Goal: Task Accomplishment & Management: Complete application form

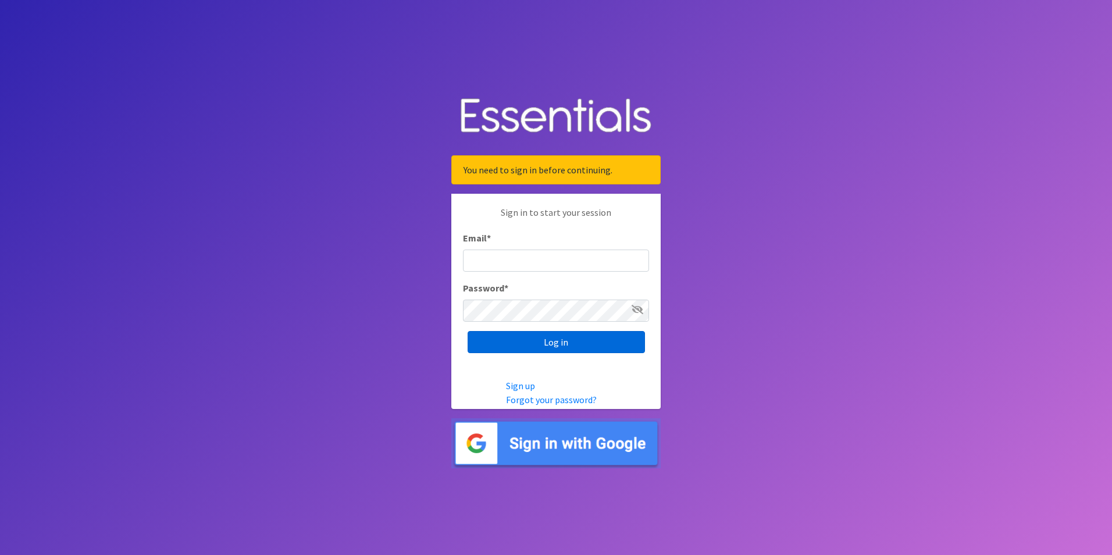
type input "[PERSON_NAME][EMAIL_ADDRESS][PERSON_NAME][DOMAIN_NAME]"
click at [523, 346] on input "Log in" at bounding box center [555, 342] width 177 height 22
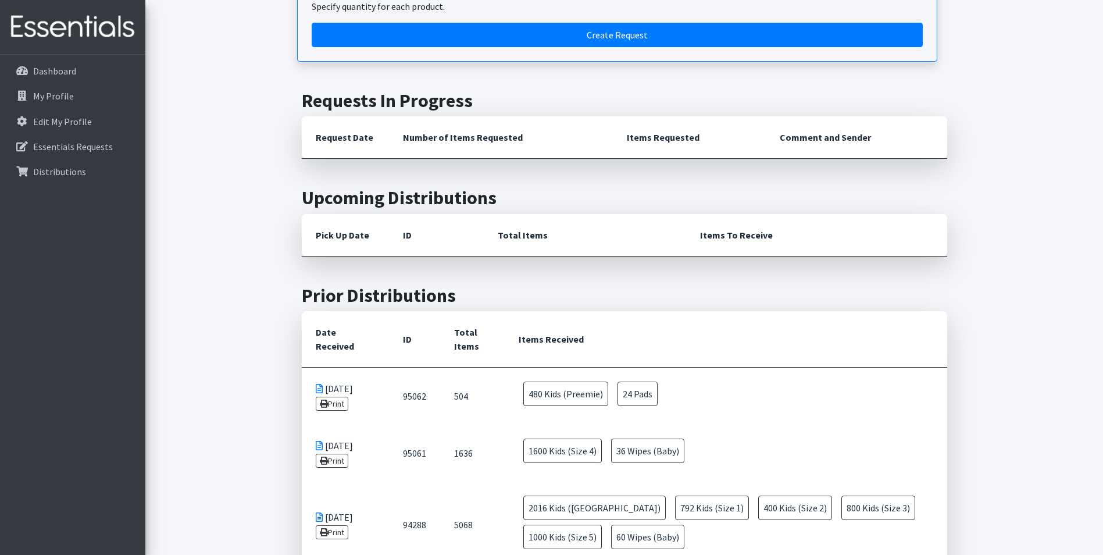
scroll to position [71, 0]
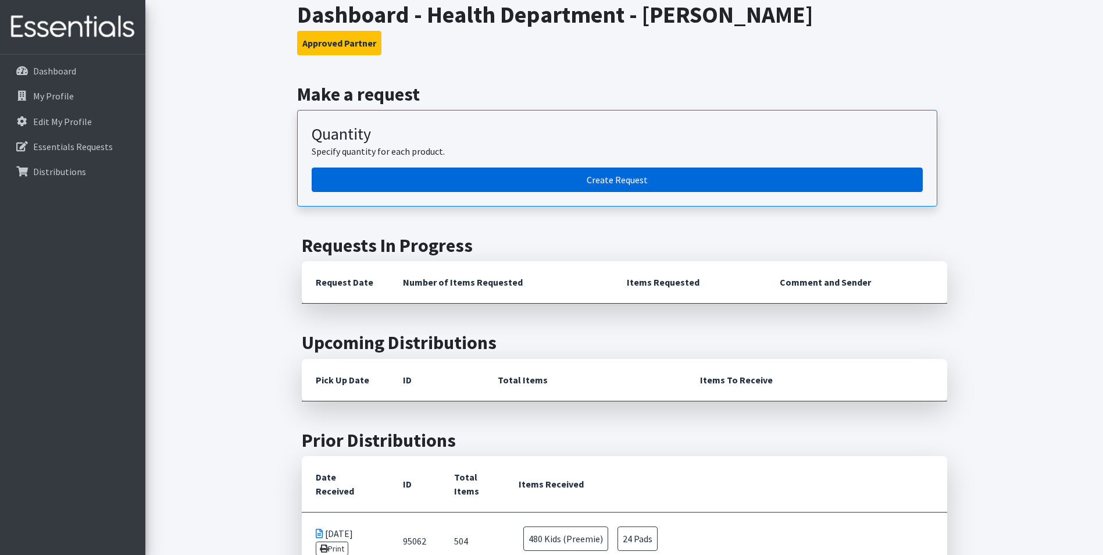
click at [602, 185] on link "Create Request" at bounding box center [617, 179] width 611 height 24
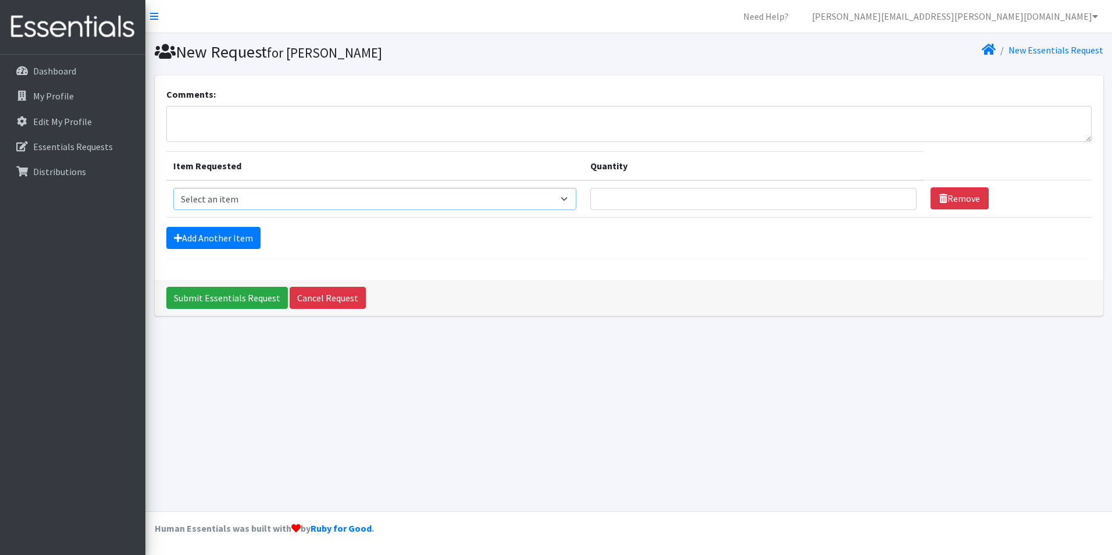
click at [477, 201] on select "Select an item Baby Food Children's Disposable Underwear L/XL Kids (Newborn) Ki…" at bounding box center [374, 199] width 403 height 22
select select "10069"
click at [173, 188] on select "Select an item Baby Food Children's Disposable Underwear L/XL Kids (Newborn) Ki…" at bounding box center [374, 199] width 403 height 22
click at [899, 197] on input "1" at bounding box center [753, 199] width 326 height 22
click at [899, 197] on input "2" at bounding box center [753, 199] width 326 height 22
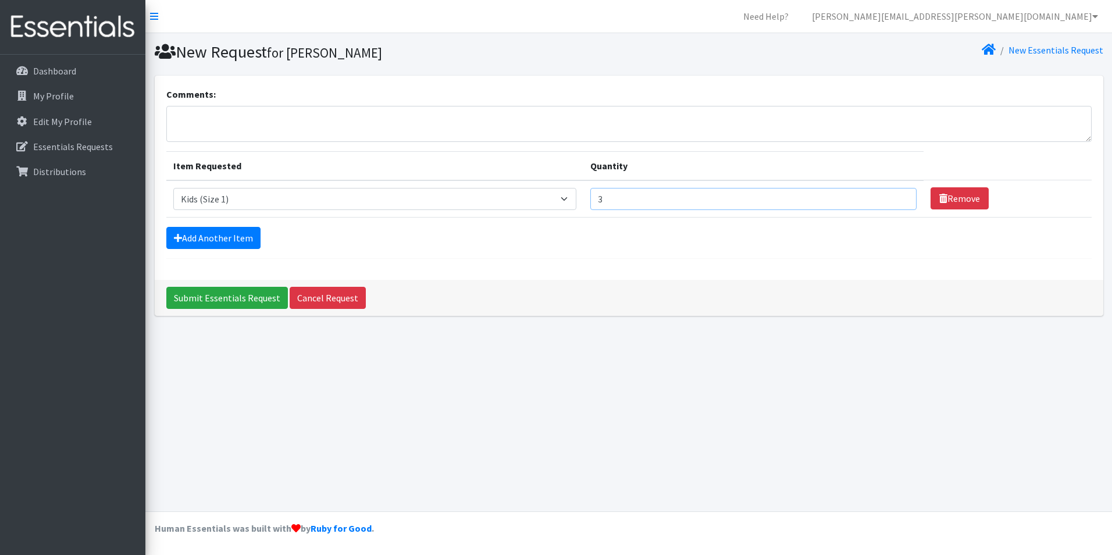
click at [899, 197] on input "3" at bounding box center [753, 199] width 326 height 22
click at [899, 197] on input "4" at bounding box center [753, 199] width 326 height 22
type input "5"
click at [899, 197] on input "5" at bounding box center [753, 199] width 326 height 22
click at [232, 240] on link "Add Another Item" at bounding box center [213, 238] width 94 height 22
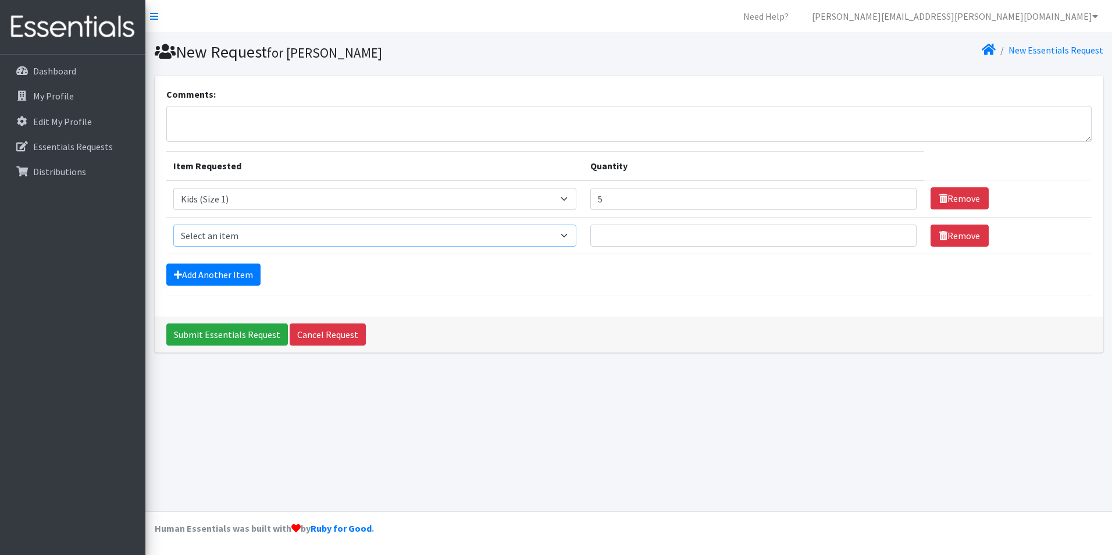
click at [569, 235] on select "Select an item Baby Food Children's Disposable Underwear L/XL Kids (Newborn) Ki…" at bounding box center [374, 235] width 403 height 22
select select "10068"
click at [173, 224] on select "Select an item Baby Food Children's Disposable Underwear L/XL Kids (Newborn) Ki…" at bounding box center [374, 235] width 403 height 22
click at [895, 233] on input "1" at bounding box center [753, 235] width 326 height 22
click at [895, 233] on input "2" at bounding box center [753, 235] width 326 height 22
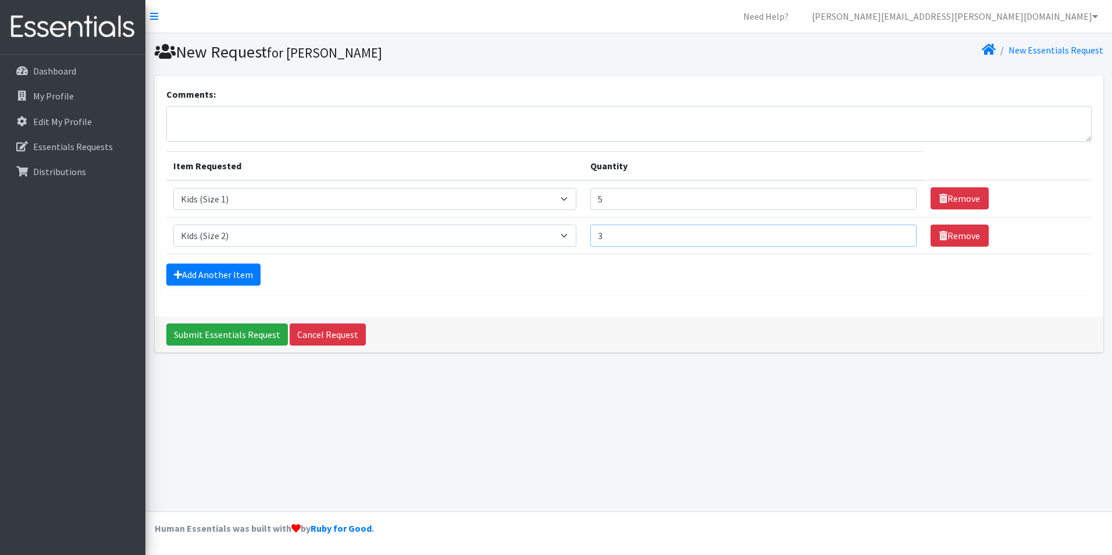
click at [895, 233] on input "3" at bounding box center [753, 235] width 326 height 22
click at [895, 233] on input "4" at bounding box center [753, 235] width 326 height 22
click at [895, 233] on input "5" at bounding box center [753, 235] width 326 height 22
type input "6"
click at [895, 233] on input "6" at bounding box center [753, 235] width 326 height 22
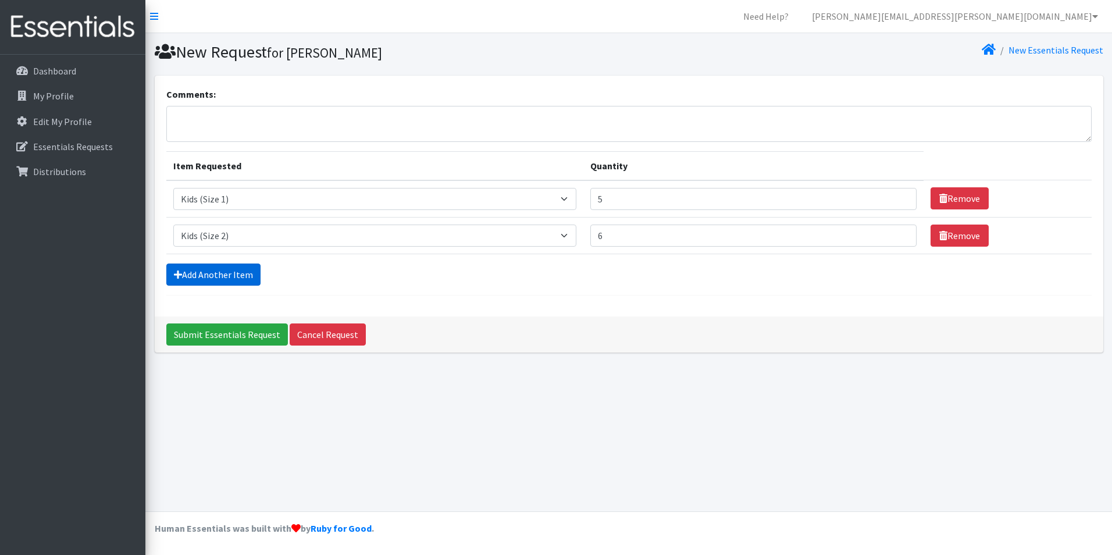
click at [226, 271] on link "Add Another Item" at bounding box center [213, 274] width 94 height 22
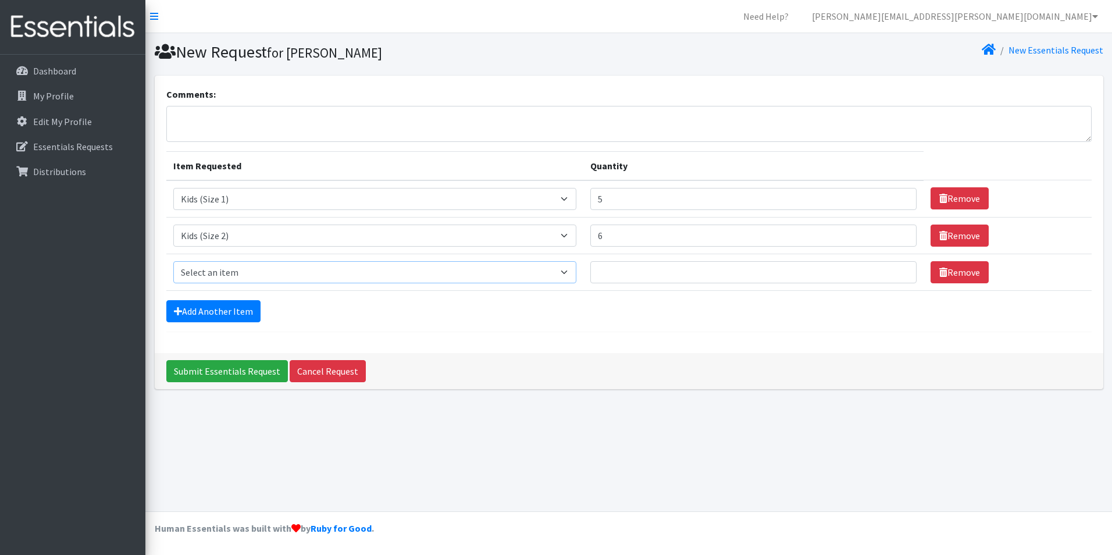
click at [576, 273] on select "Select an item Baby Food Children's Disposable Underwear L/XL Kids (Newborn) Ki…" at bounding box center [374, 272] width 403 height 22
select select "10061"
click at [173, 261] on select "Select an item Baby Food Children's Disposable Underwear L/XL Kids (Newborn) Ki…" at bounding box center [374, 272] width 403 height 22
click at [896, 269] on input "1" at bounding box center [753, 272] width 326 height 22
click at [896, 269] on input "2" at bounding box center [753, 272] width 326 height 22
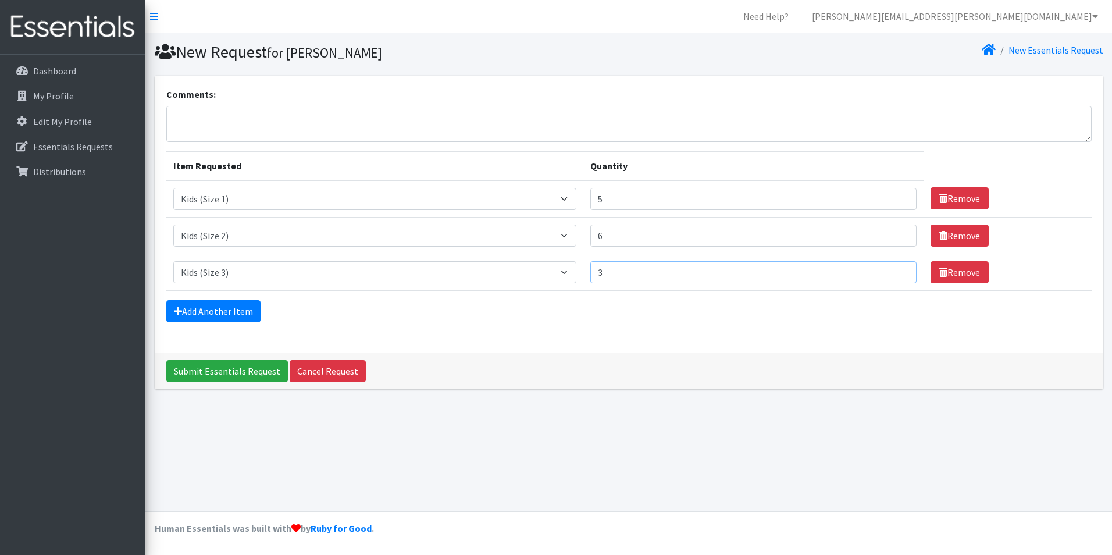
click at [896, 269] on input "3" at bounding box center [753, 272] width 326 height 22
click at [896, 269] on input "4" at bounding box center [753, 272] width 326 height 22
type input "5"
click at [896, 269] on input "5" at bounding box center [753, 272] width 326 height 22
click at [897, 230] on input "7" at bounding box center [753, 235] width 326 height 22
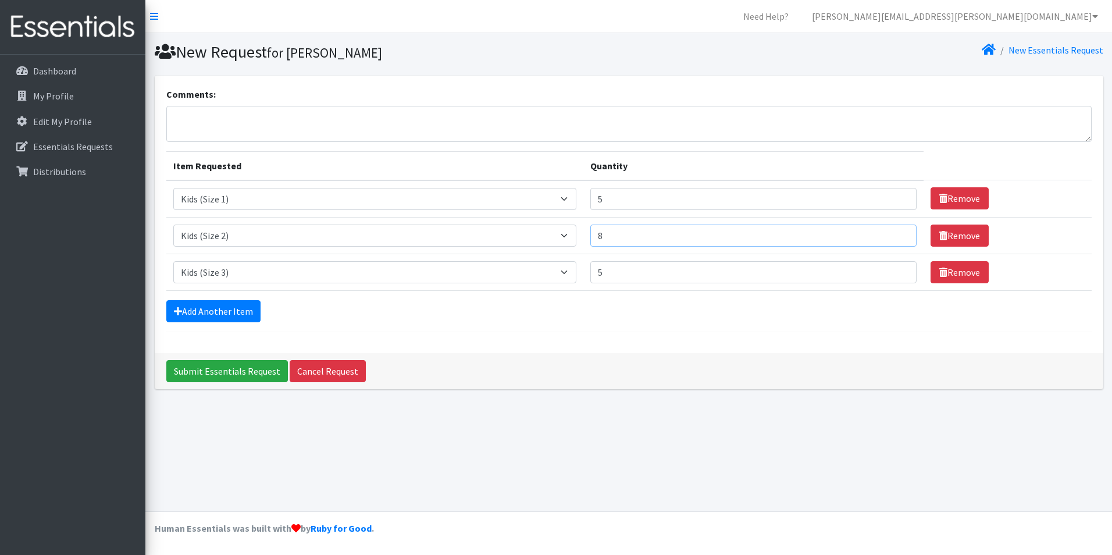
type input "8"
click at [897, 232] on input "8" at bounding box center [753, 235] width 326 height 22
click at [214, 313] on link "Add Another Item" at bounding box center [213, 311] width 94 height 22
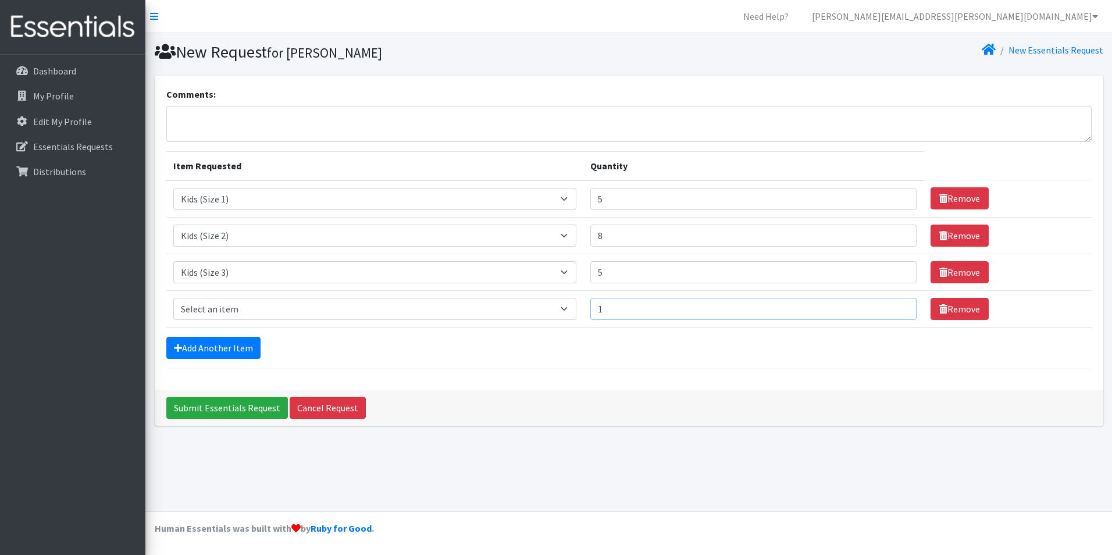
click at [897, 305] on input "1" at bounding box center [753, 309] width 326 height 22
click at [897, 305] on input "2" at bounding box center [753, 309] width 326 height 22
click at [897, 305] on input "3" at bounding box center [753, 309] width 326 height 22
type input "4"
click at [897, 305] on input "4" at bounding box center [753, 309] width 326 height 22
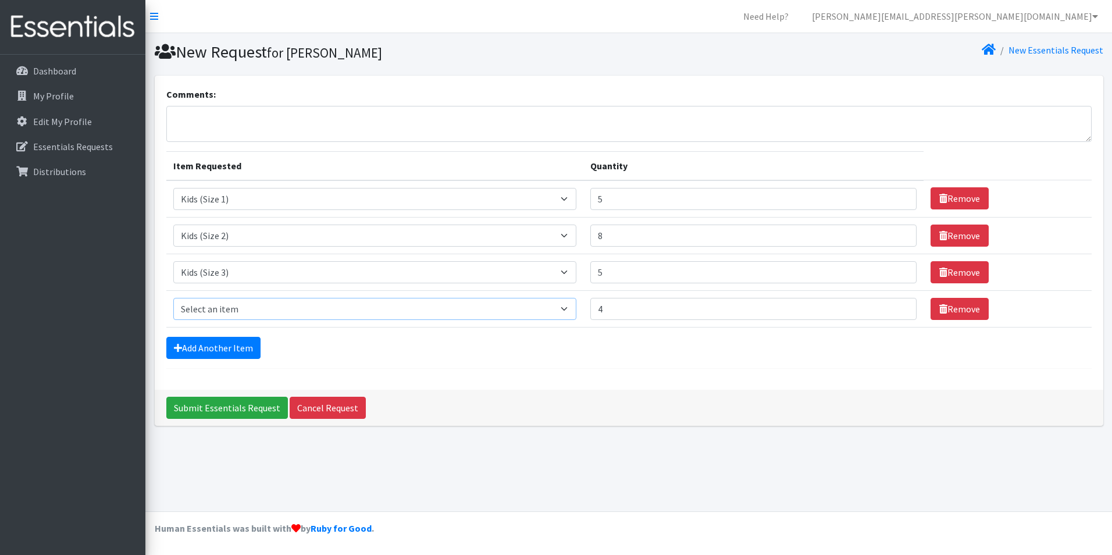
click at [224, 304] on select "Select an item Baby Food Children's Disposable Underwear L/XL Kids (Newborn) Ki…" at bounding box center [374, 309] width 403 height 22
select select "10078"
click at [173, 298] on select "Select an item Baby Food Children's Disposable Underwear L/XL Kids (Newborn) Ki…" at bounding box center [374, 309] width 403 height 22
click at [895, 306] on input "5" at bounding box center [753, 309] width 326 height 22
type input "6"
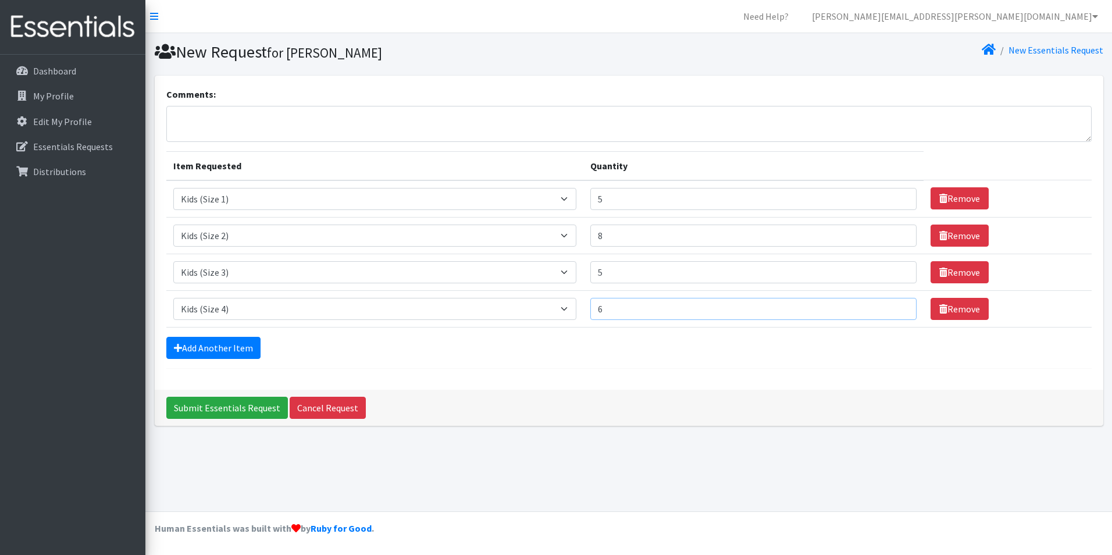
click at [895, 306] on input "6" at bounding box center [753, 309] width 326 height 22
click at [223, 351] on link "Add Another Item" at bounding box center [213, 348] width 94 height 22
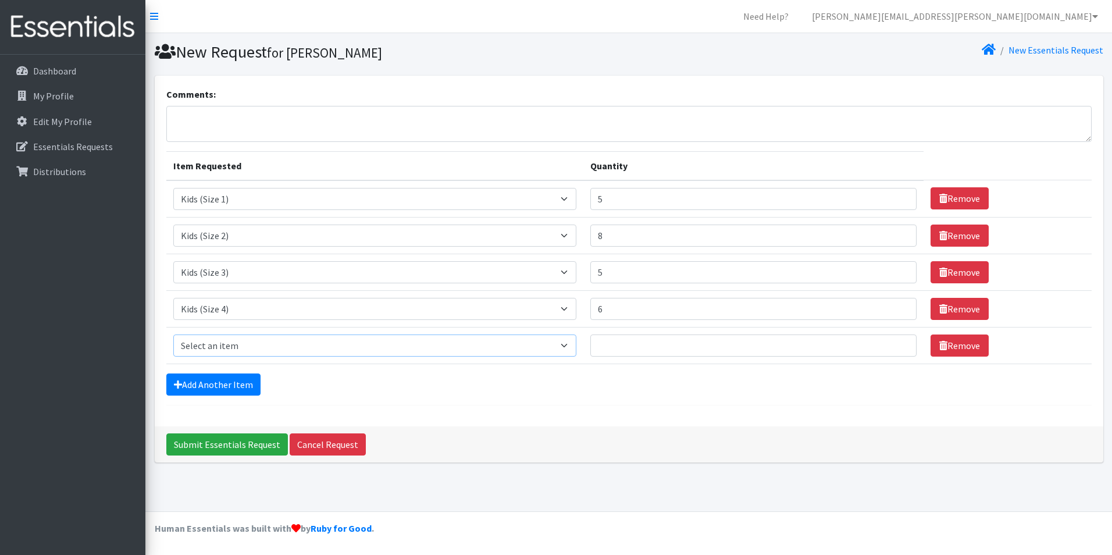
click at [576, 348] on select "Select an item Baby Food Children's Disposable Underwear L/XL Kids (Newborn) Ki…" at bounding box center [374, 345] width 403 height 22
select select "10042"
click at [173, 334] on select "Select an item Baby Food Children's Disposable Underwear L/XL Kids (Newborn) Ki…" at bounding box center [374, 345] width 403 height 22
click at [896, 345] on input "1" at bounding box center [753, 345] width 326 height 22
click at [896, 345] on input "2" at bounding box center [753, 345] width 326 height 22
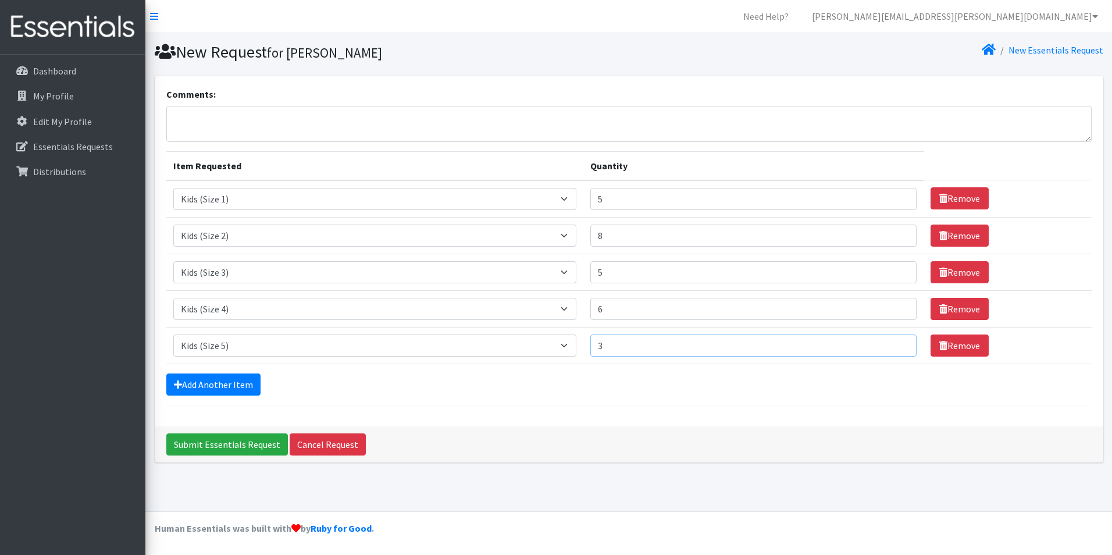
click at [896, 345] on input "3" at bounding box center [753, 345] width 326 height 22
click at [896, 345] on input "4" at bounding box center [753, 345] width 326 height 22
click at [896, 345] on input "5" at bounding box center [753, 345] width 326 height 22
click at [896, 345] on input "6" at bounding box center [753, 345] width 326 height 22
click at [896, 345] on input "7" at bounding box center [753, 345] width 326 height 22
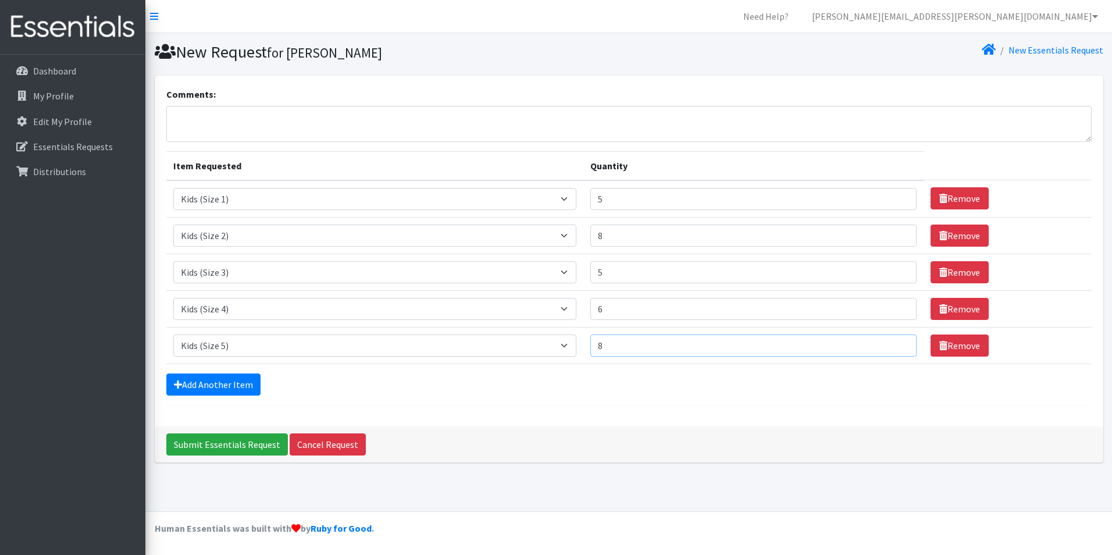
click at [896, 345] on input "8" at bounding box center [753, 345] width 326 height 22
click at [896, 345] on input "9" at bounding box center [753, 345] width 326 height 22
type input "10"
click at [896, 345] on input "10" at bounding box center [753, 345] width 326 height 22
click at [220, 385] on link "Add Another Item" at bounding box center [213, 384] width 94 height 22
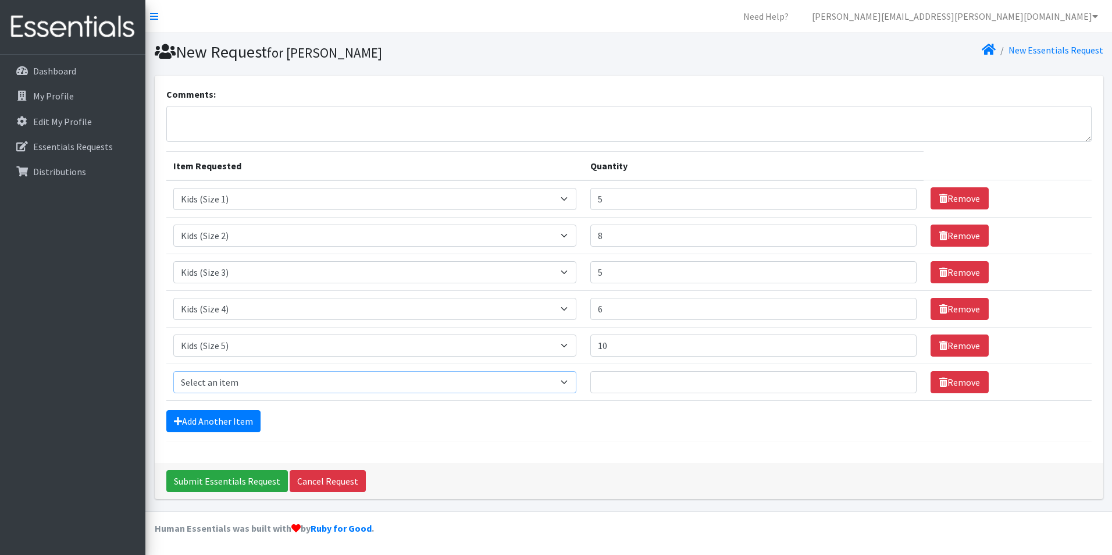
click at [576, 381] on select "Select an item Baby Food Children's Disposable Underwear L/XL Kids (Newborn) Ki…" at bounding box center [374, 382] width 403 height 22
select select "13780"
click at [173, 371] on select "Select an item Baby Food Children's Disposable Underwear L/XL Kids (Newborn) Ki…" at bounding box center [374, 382] width 403 height 22
click at [896, 376] on input "1" at bounding box center [753, 382] width 326 height 22
type input "2"
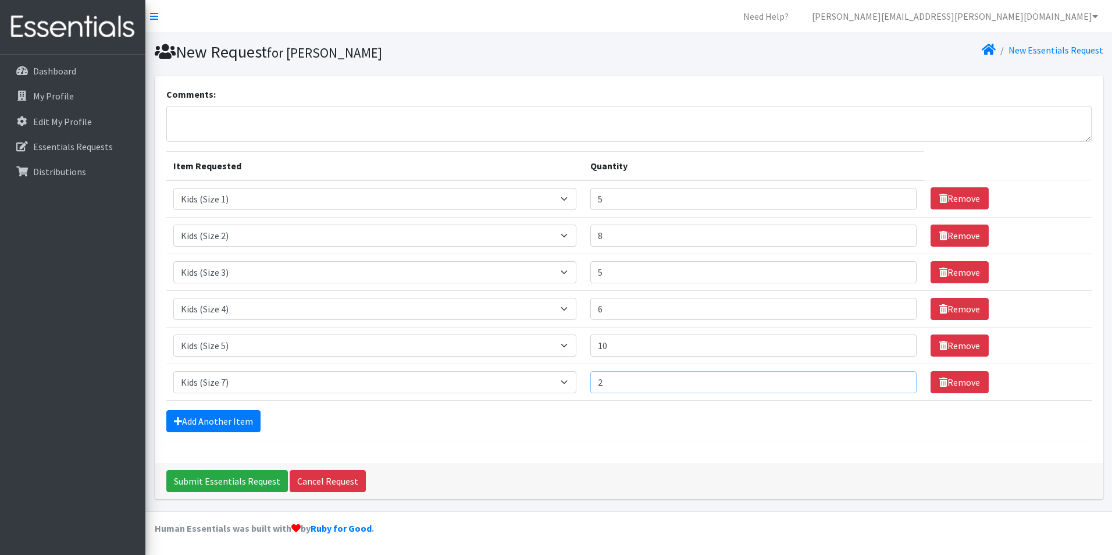
click at [896, 376] on input "2" at bounding box center [753, 382] width 326 height 22
click at [211, 424] on link "Add Another Item" at bounding box center [213, 421] width 94 height 22
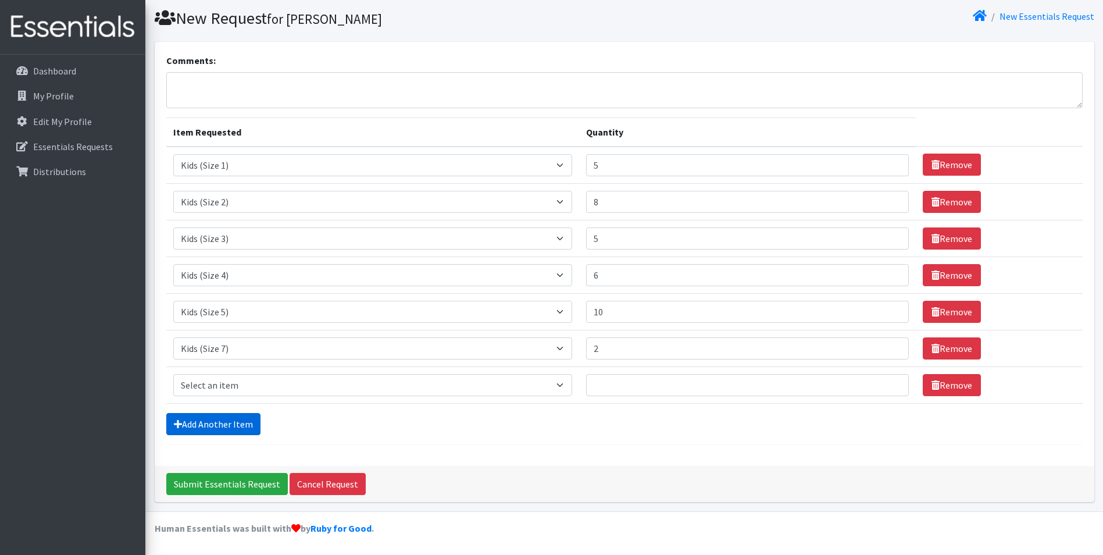
click at [211, 424] on link "Add Another Item" at bounding box center [213, 424] width 94 height 22
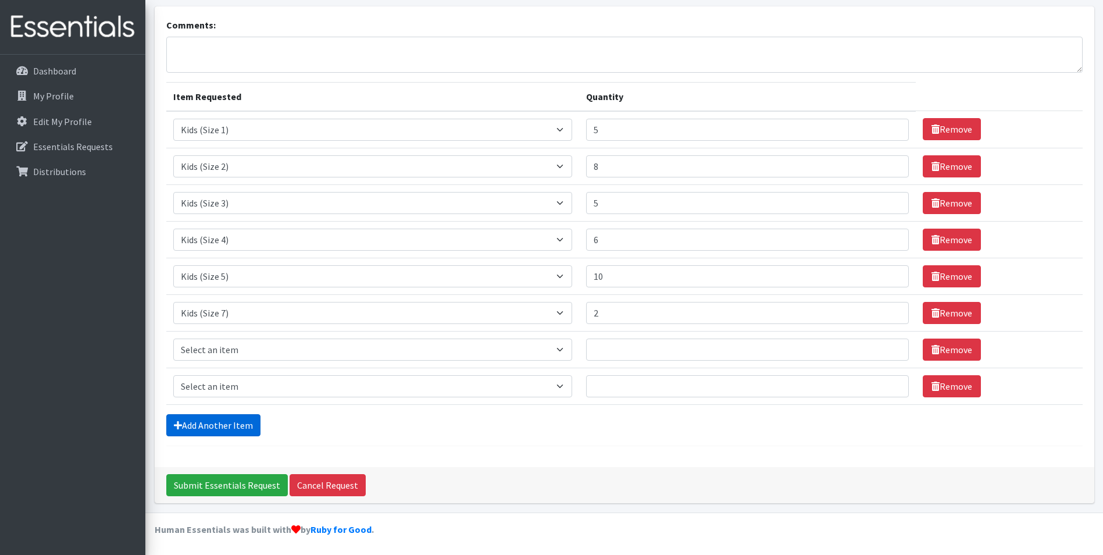
scroll to position [70, 0]
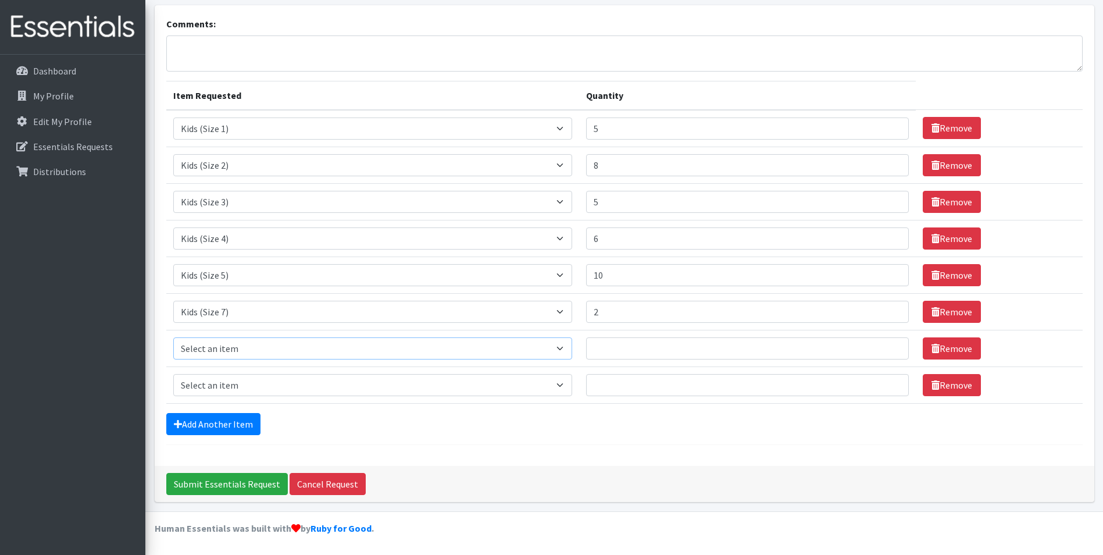
click at [569, 344] on select "Select an item Baby Food Children's Disposable Underwear L/XL Kids (Newborn) Ki…" at bounding box center [372, 348] width 399 height 22
select select "10054"
click at [173, 337] on select "Select an item Baby Food Children's Disposable Underwear L/XL Kids (Newborn) Ki…" at bounding box center [372, 348] width 399 height 22
click at [892, 345] on input "1" at bounding box center [747, 348] width 323 height 22
type input "2"
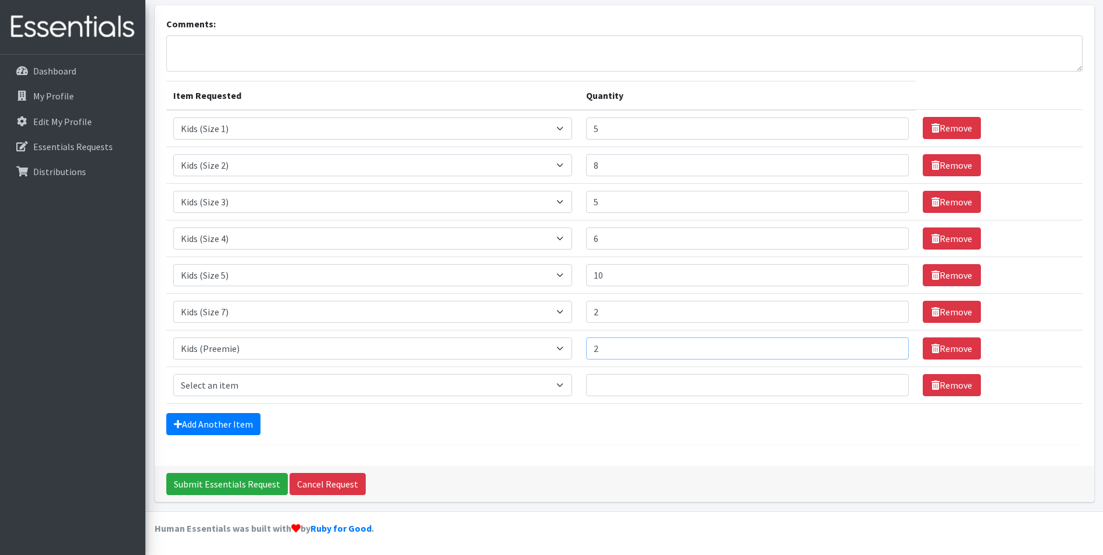
click at [891, 345] on input "2" at bounding box center [747, 348] width 323 height 22
click at [572, 384] on select "Select an item Baby Food Children's Disposable Underwear L/XL Kids (Newborn) Ki…" at bounding box center [372, 385] width 399 height 22
select select "10040"
click at [173, 374] on select "Select an item Baby Food Children's Disposable Underwear L/XL Kids (Newborn) Ki…" at bounding box center [372, 385] width 399 height 22
click at [891, 382] on input "1" at bounding box center [747, 385] width 323 height 22
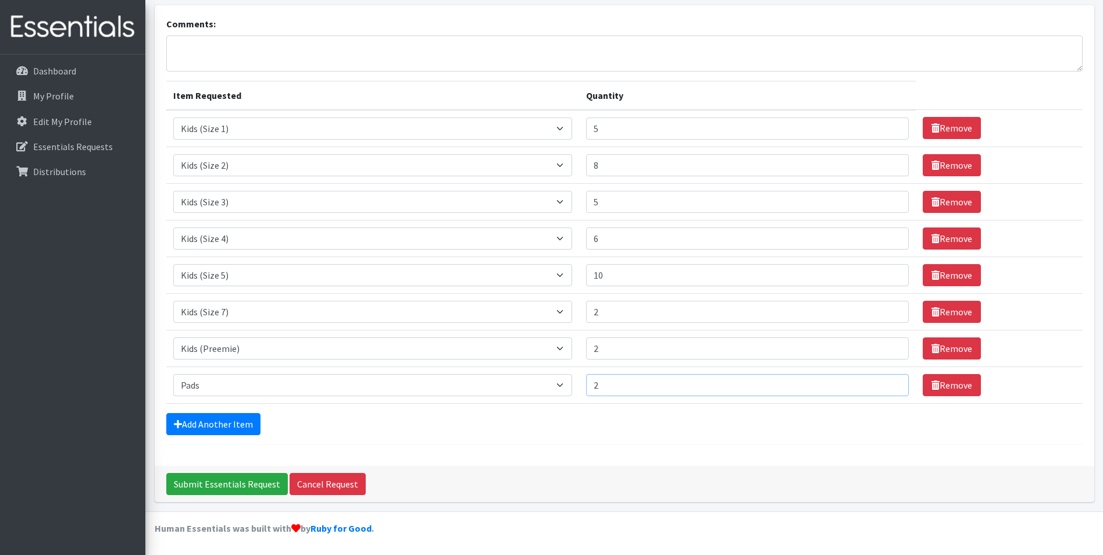
click at [891, 382] on input "2" at bounding box center [747, 385] width 323 height 22
click at [891, 382] on input "4" at bounding box center [747, 385] width 323 height 22
click at [891, 382] on input "5" at bounding box center [747, 385] width 323 height 22
click at [891, 382] on input "6" at bounding box center [747, 385] width 323 height 22
click at [891, 382] on input "7" at bounding box center [747, 385] width 323 height 22
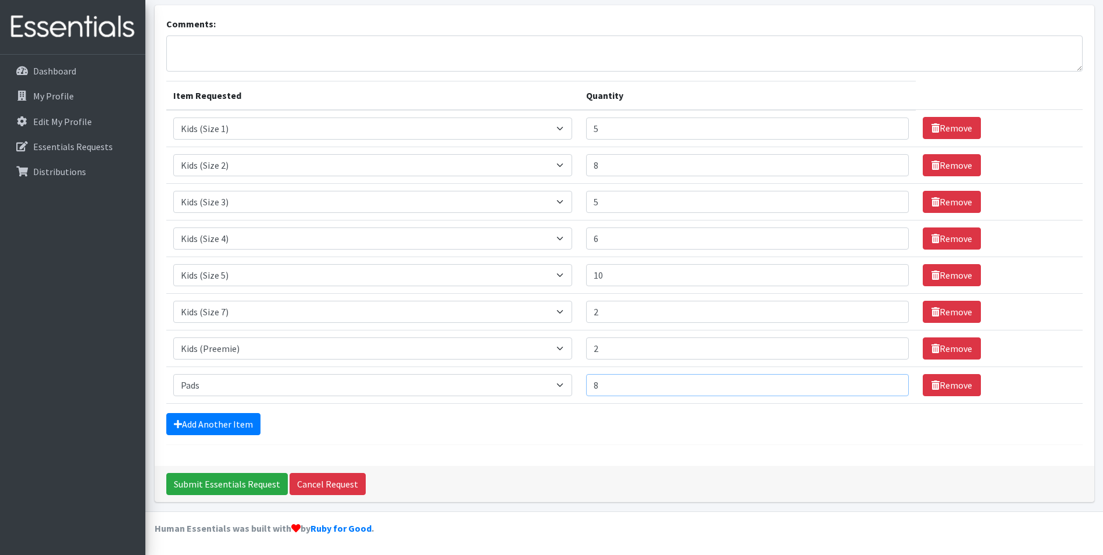
click at [891, 382] on input "8" at bounding box center [747, 385] width 323 height 22
click at [889, 388] on input "7" at bounding box center [747, 385] width 323 height 22
click at [889, 388] on input "6" at bounding box center [747, 385] width 323 height 22
type input "5"
click at [889, 388] on input "5" at bounding box center [747, 385] width 323 height 22
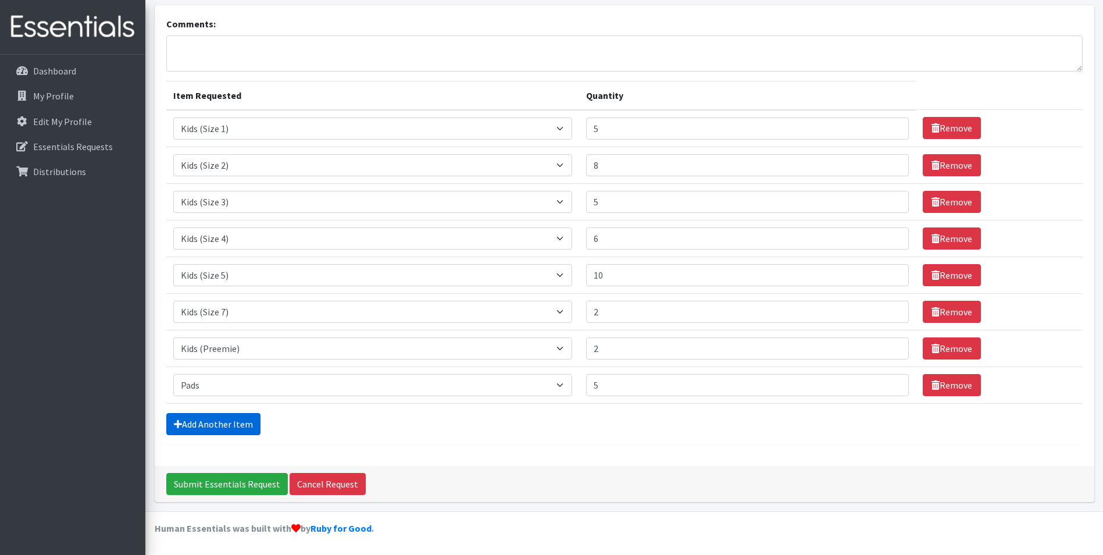
click at [188, 418] on link "Add Another Item" at bounding box center [213, 424] width 94 height 22
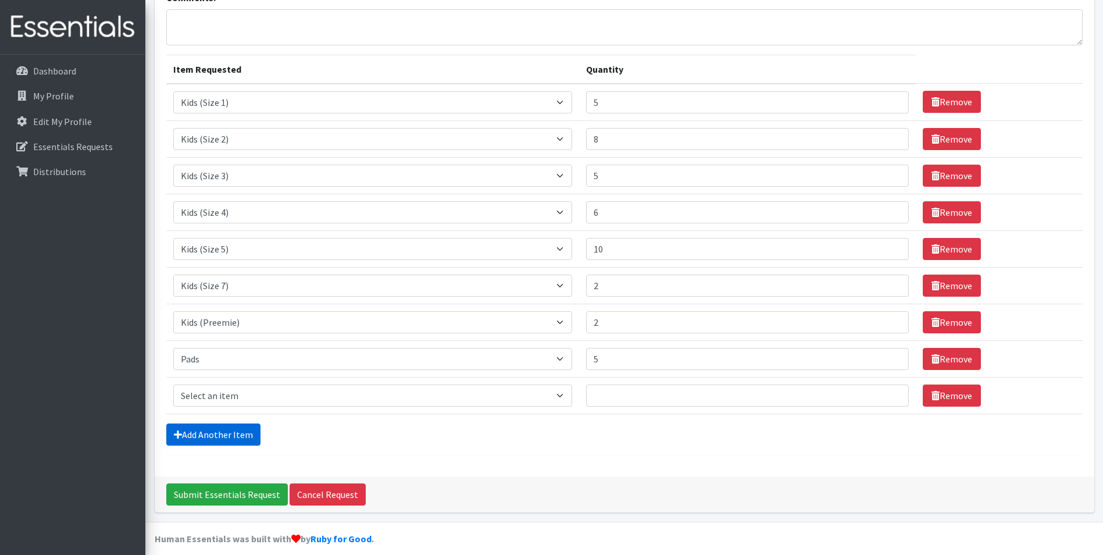
scroll to position [107, 0]
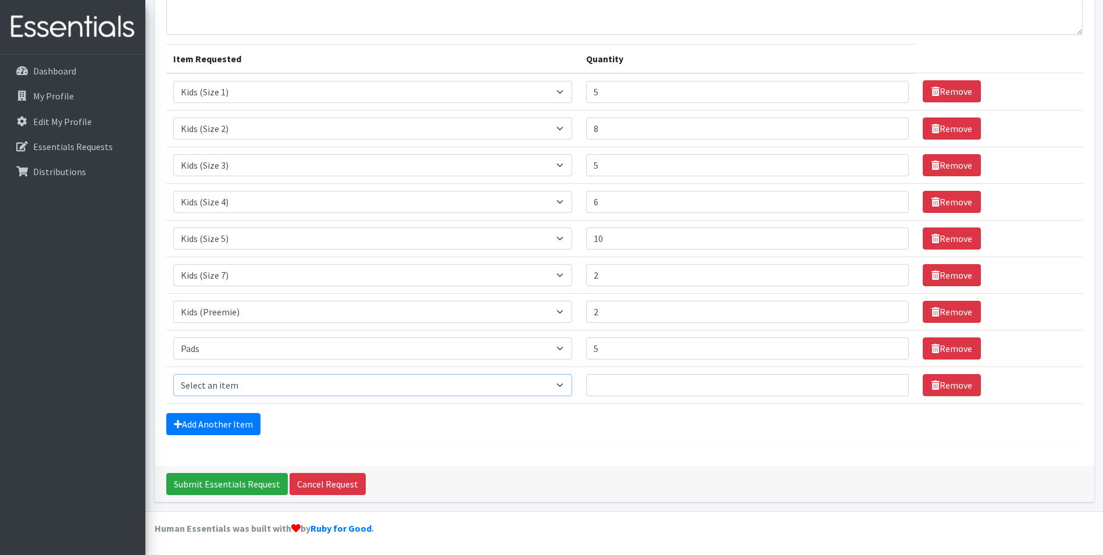
click at [572, 385] on select "Select an item Baby Food Children's Disposable Underwear L/XL Kids (Newborn) Ki…" at bounding box center [372, 385] width 399 height 22
select select "10041"
click at [173, 374] on select "Select an item Baby Food Children's Disposable Underwear L/XL Kids (Newborn) Ki…" at bounding box center [372, 385] width 399 height 22
click at [890, 384] on input "1" at bounding box center [747, 385] width 323 height 22
click at [890, 382] on input "2" at bounding box center [747, 385] width 323 height 22
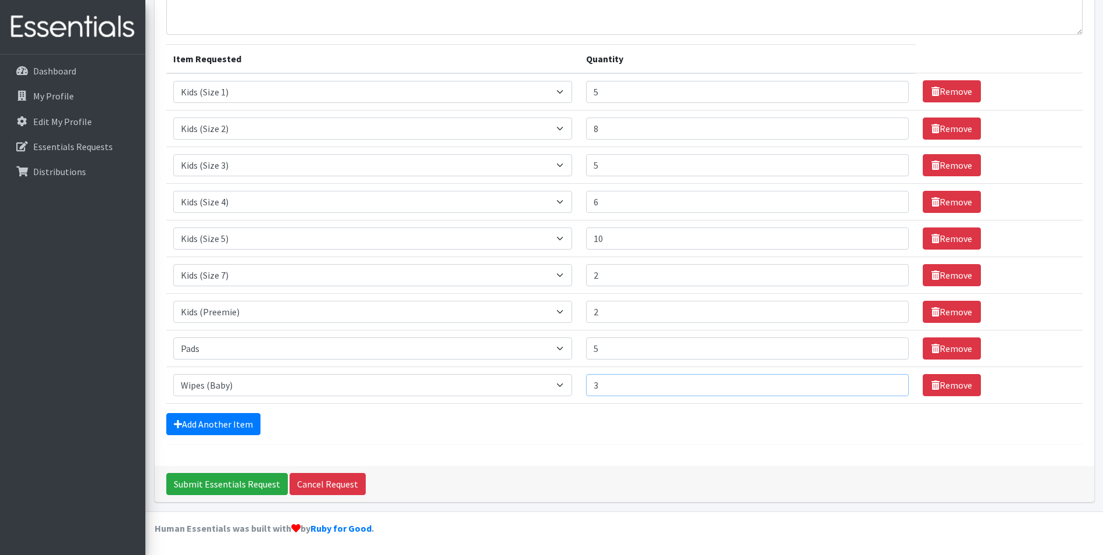
click at [890, 382] on input "3" at bounding box center [747, 385] width 323 height 22
click at [890, 382] on input "4" at bounding box center [747, 385] width 323 height 22
click at [890, 382] on input "5" at bounding box center [747, 385] width 323 height 22
click at [890, 382] on input "6" at bounding box center [747, 385] width 323 height 22
click at [890, 382] on input "7" at bounding box center [747, 385] width 323 height 22
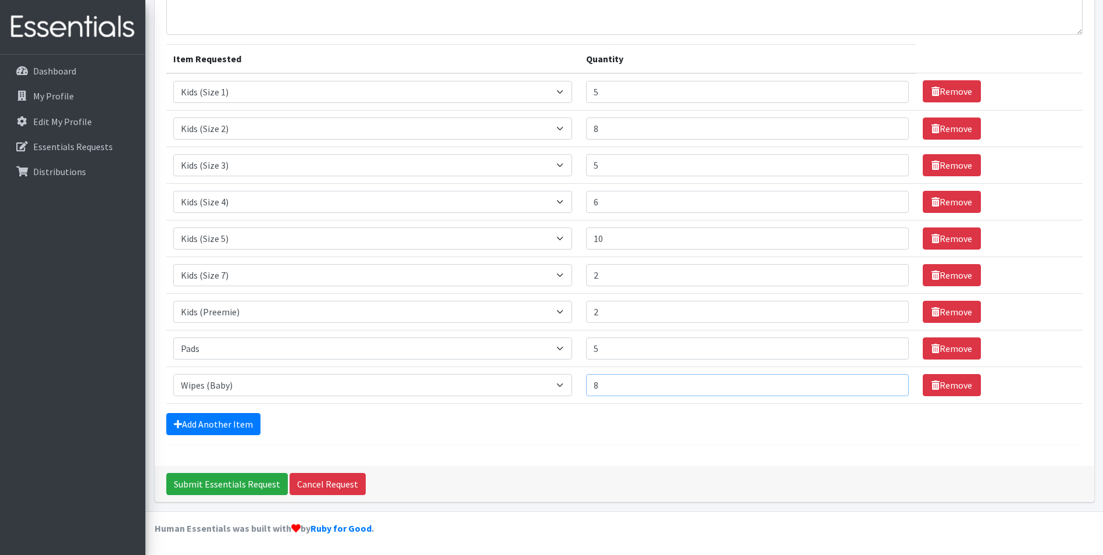
click at [890, 382] on input "8" at bounding box center [747, 385] width 323 height 22
click at [890, 382] on input "9" at bounding box center [747, 385] width 323 height 22
type input "10"
click at [890, 382] on input "10" at bounding box center [747, 385] width 323 height 22
click at [233, 424] on link "Add Another Item" at bounding box center [213, 424] width 94 height 22
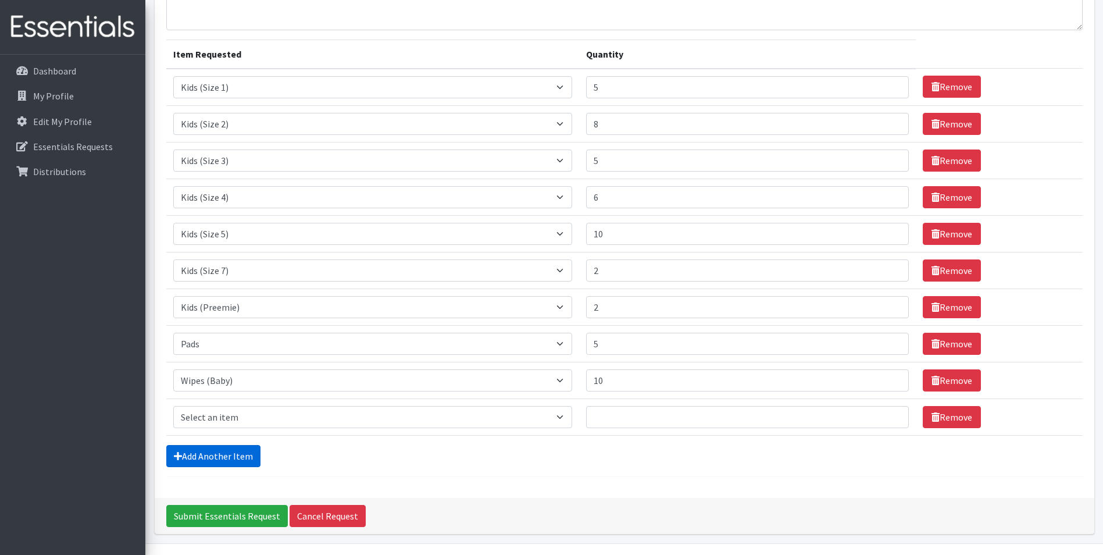
scroll to position [144, 0]
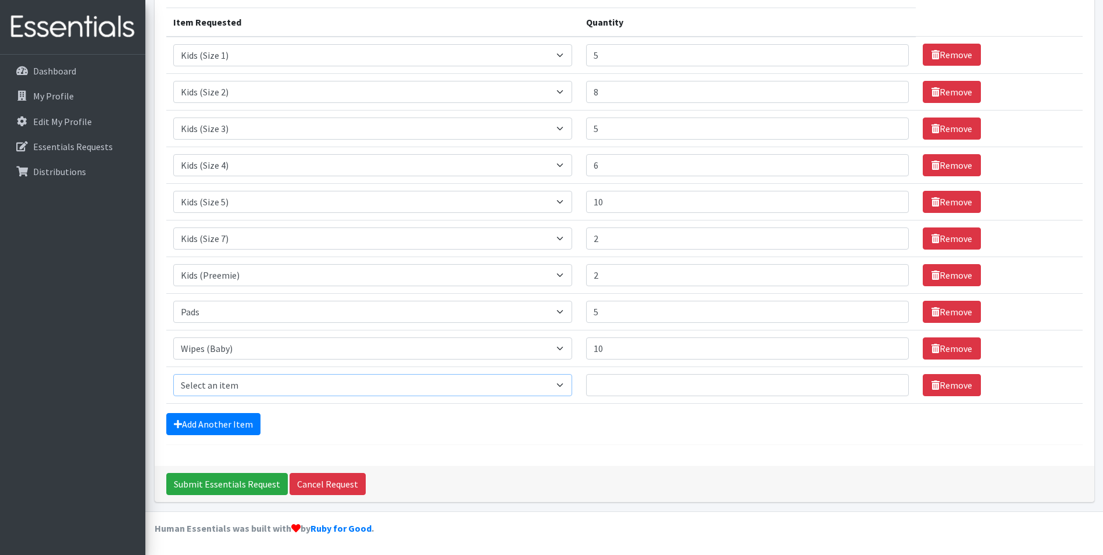
click at [561, 385] on select "Select an item Baby Food Children's Disposable Underwear L/XL Kids (Newborn) Ki…" at bounding box center [372, 385] width 399 height 22
click at [306, 426] on div "Add Another Item" at bounding box center [624, 424] width 916 height 22
click at [949, 387] on link "Remove" at bounding box center [952, 385] width 58 height 22
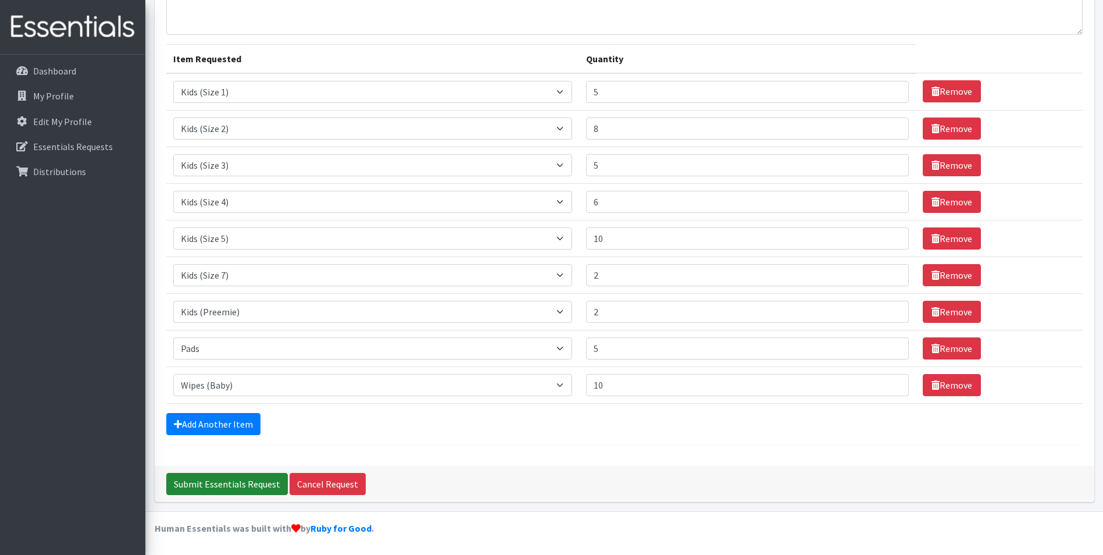
click at [241, 486] on input "Submit Essentials Request" at bounding box center [227, 484] width 122 height 22
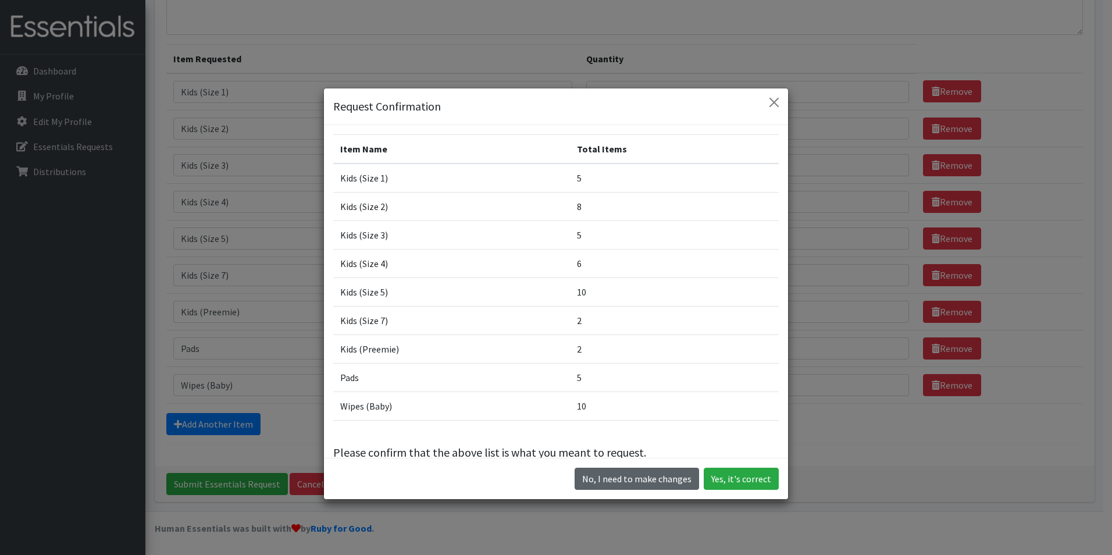
click at [628, 476] on button "No, I need to make changes" at bounding box center [636, 478] width 124 height 22
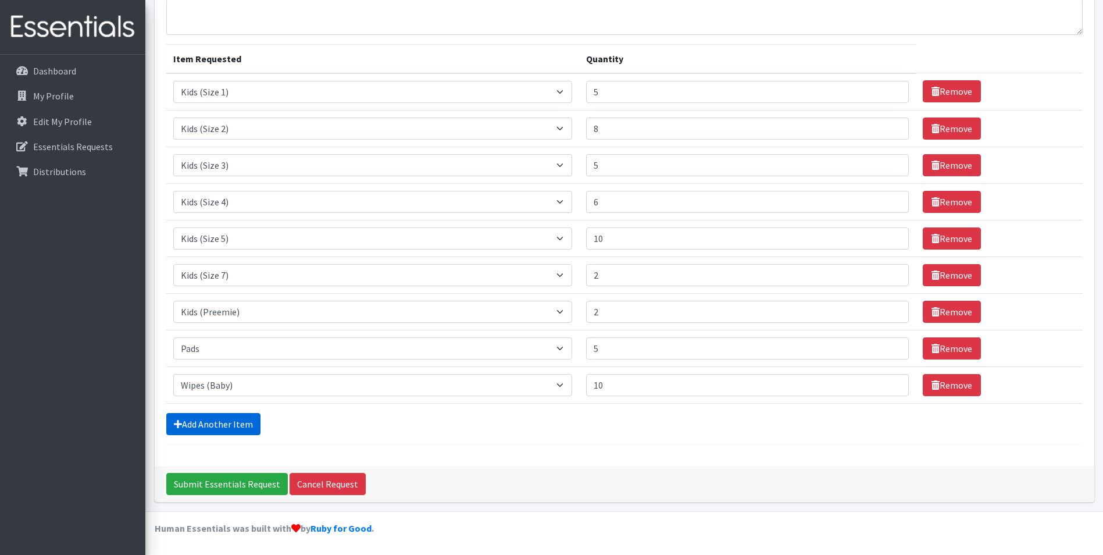
click at [213, 419] on link "Add Another Item" at bounding box center [213, 424] width 94 height 22
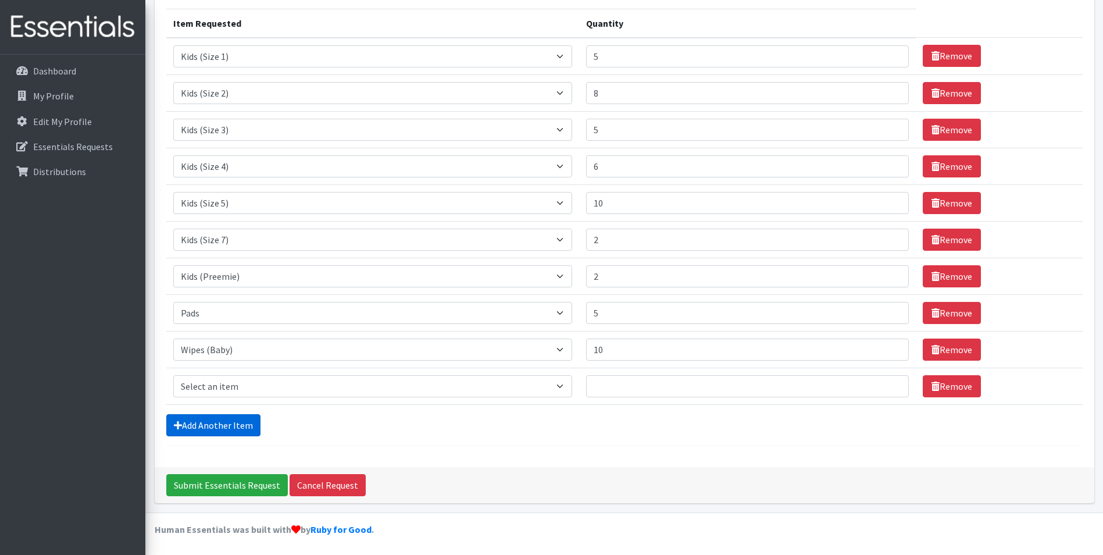
scroll to position [144, 0]
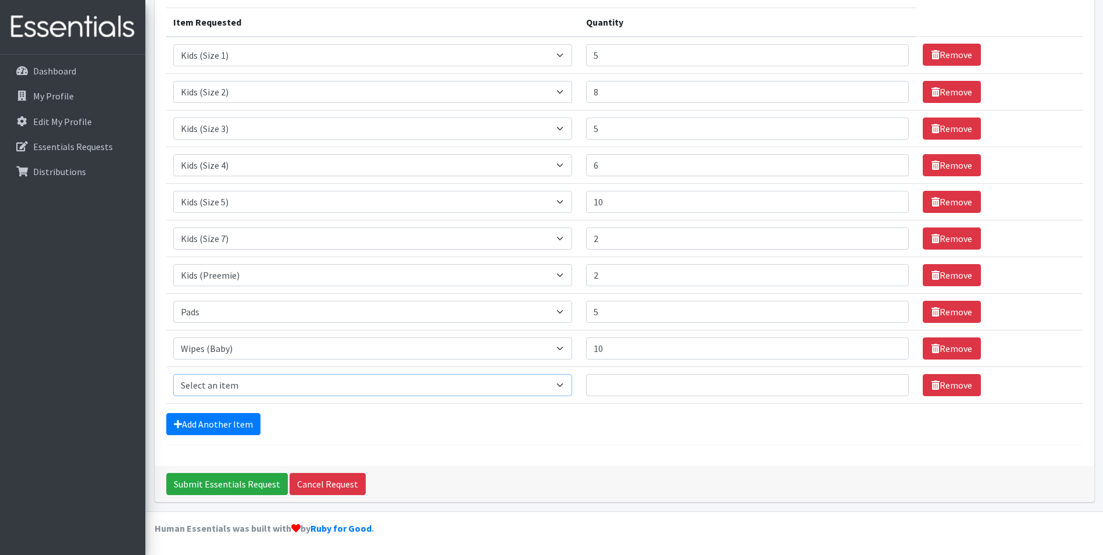
click at [571, 386] on select "Select an item Baby Food Children's Disposable Underwear L/XL Kids (Newborn) Ki…" at bounding box center [372, 385] width 399 height 22
select select "10062"
click at [173, 374] on select "Select an item Baby Food Children's Disposable Underwear L/XL Kids (Newborn) Ki…" at bounding box center [372, 385] width 399 height 22
click at [891, 381] on input "1" at bounding box center [747, 385] width 323 height 22
type input "2"
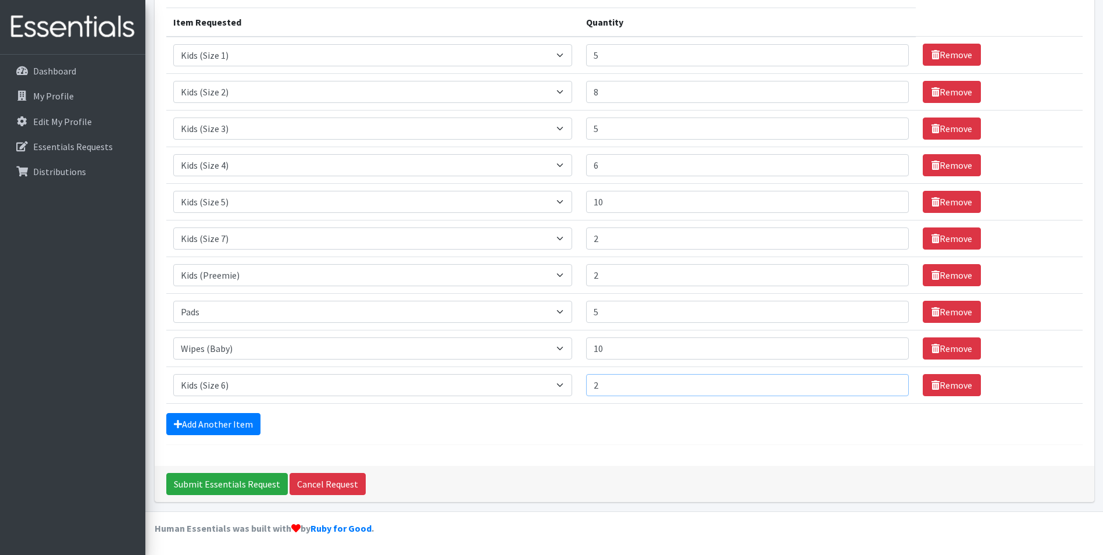
click at [890, 381] on input "2" at bounding box center [747, 385] width 323 height 22
click at [222, 480] on input "Submit Essentials Request" at bounding box center [227, 484] width 122 height 22
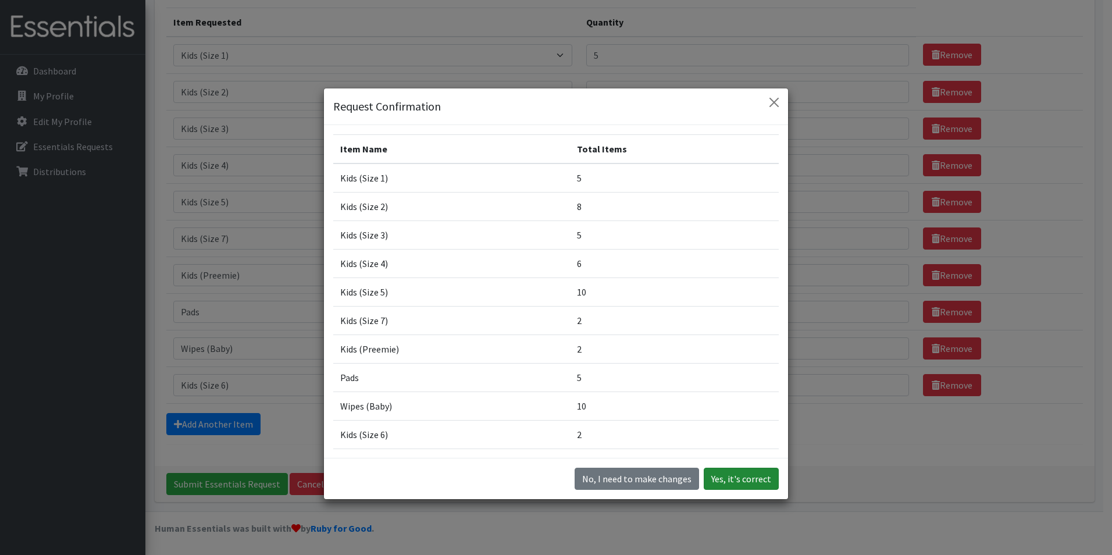
click at [738, 481] on button "Yes, it's correct" at bounding box center [740, 478] width 75 height 22
